Goal: Transaction & Acquisition: Book appointment/travel/reservation

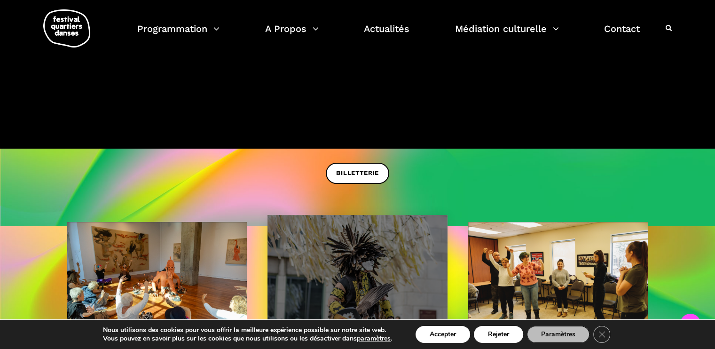
scroll to position [255, 0]
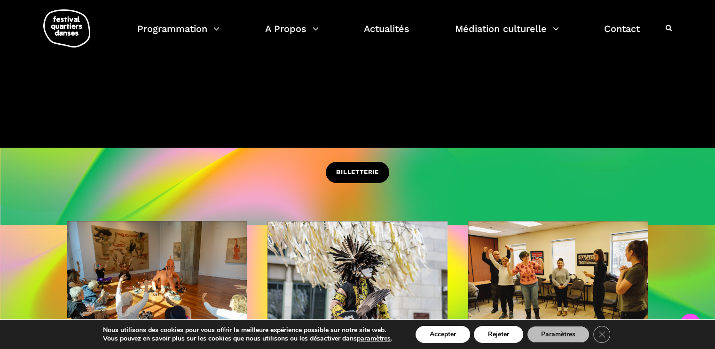
click at [356, 162] on link "BILLETTERIE" at bounding box center [357, 172] width 63 height 21
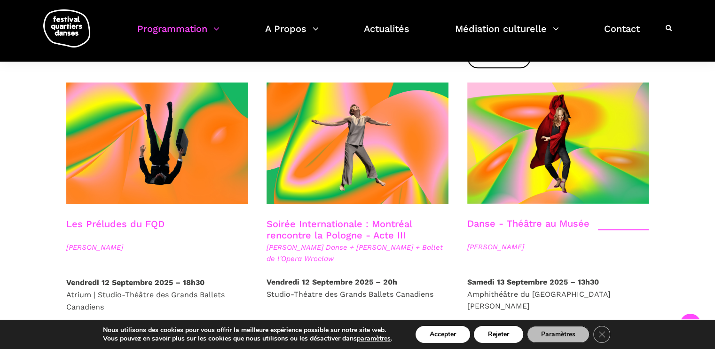
scroll to position [1061, 0]
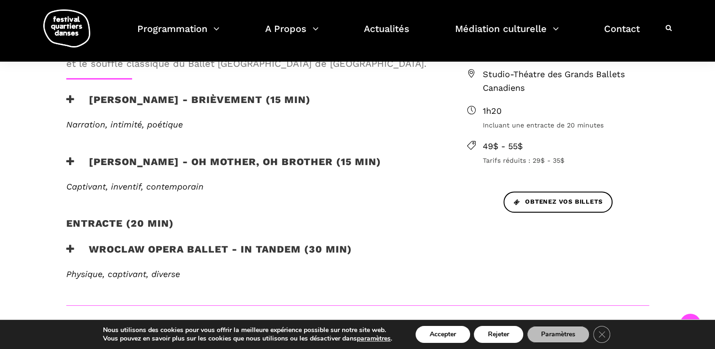
scroll to position [369, 0]
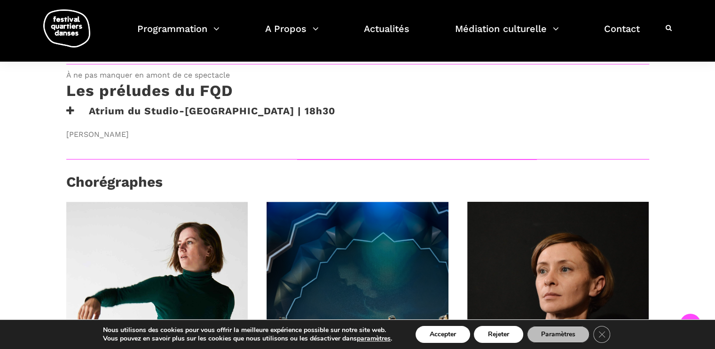
scroll to position [485, 0]
